Goal: Information Seeking & Learning: Check status

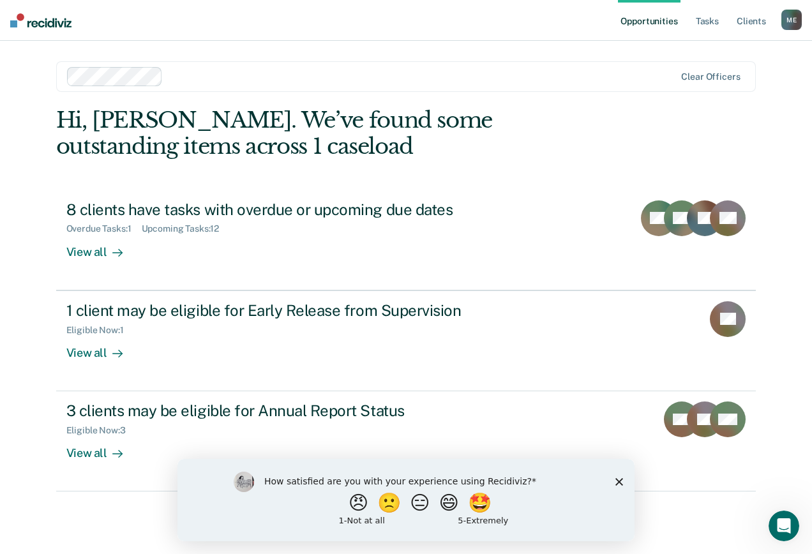
click at [620, 482] on polygon "Close survey" at bounding box center [619, 481] width 8 height 8
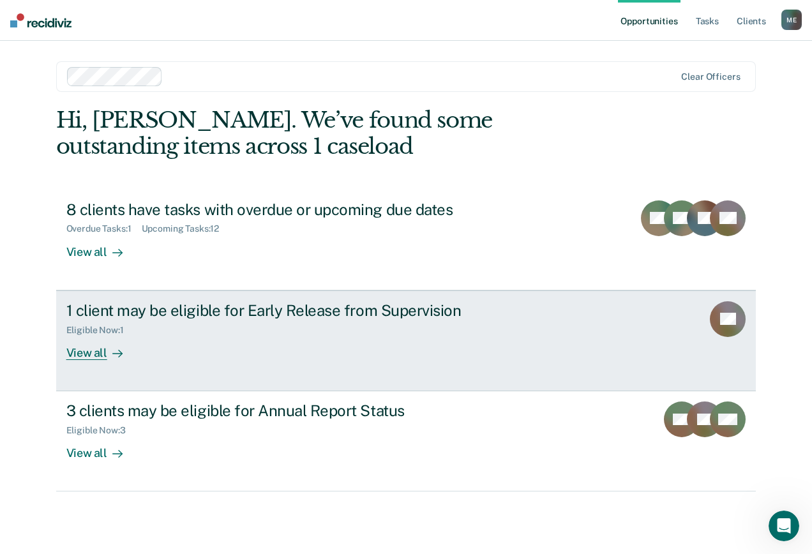
click at [675, 320] on link "1 client may be eligible for Early Release from Supervision Eligible Now : 1 Vi…" at bounding box center [406, 340] width 700 height 101
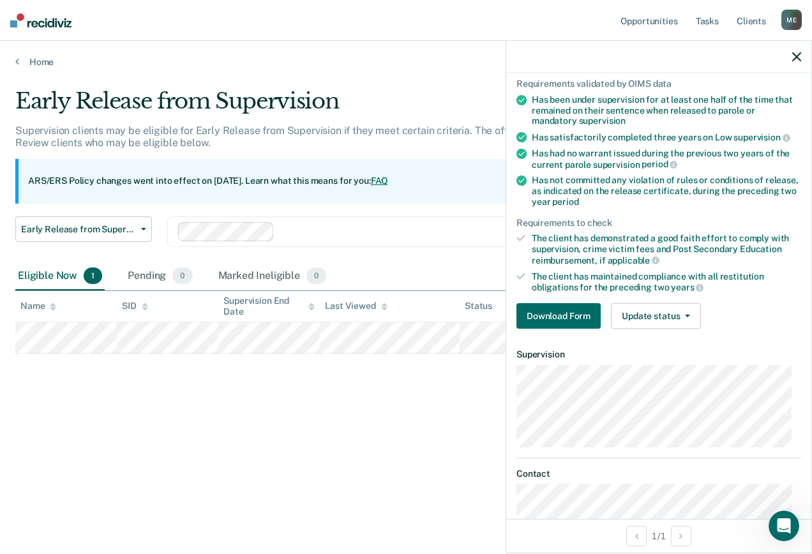
scroll to position [71, 0]
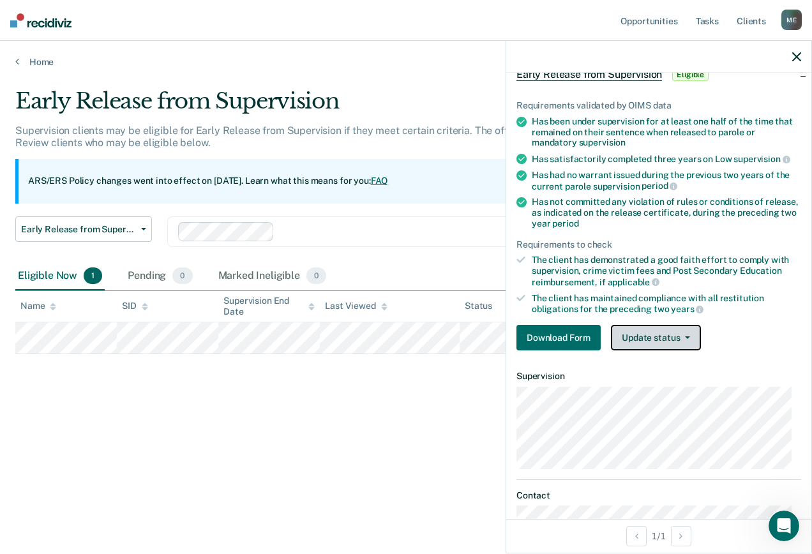
click at [662, 340] on button "Update status" at bounding box center [656, 338] width 90 height 26
click at [762, 316] on div "Requirements validated by OIMS data Has been under supervision for at least one…" at bounding box center [658, 220] width 305 height 281
click at [249, 398] on div "Early Release from Supervision Supervision clients may be eligible for Early Re…" at bounding box center [405, 273] width 781 height 370
click at [354, 422] on div "Early Release from Supervision Supervision clients may be eligible for Early Re…" at bounding box center [405, 273] width 781 height 370
